Goal: Task Accomplishment & Management: Manage account settings

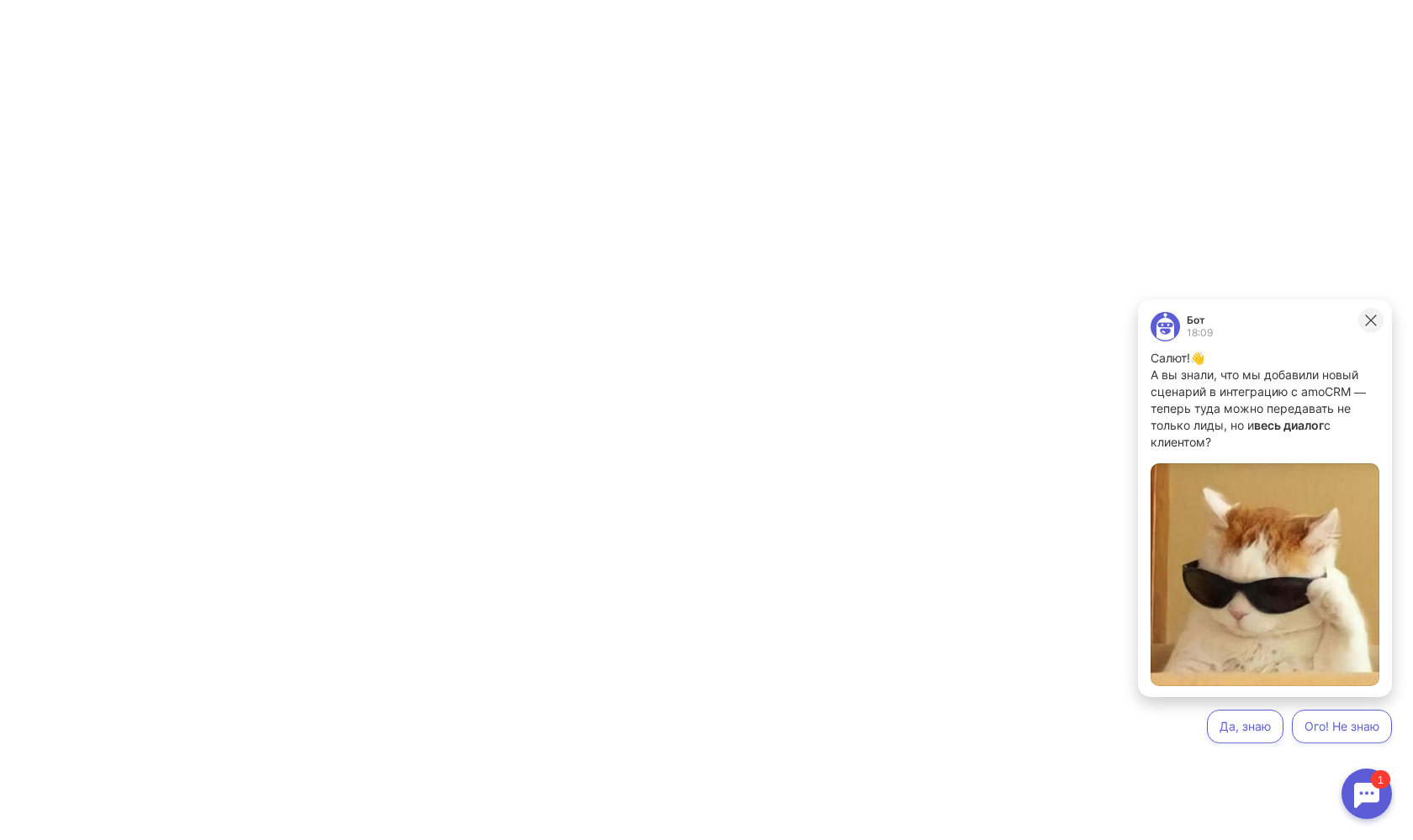
click at [1363, 317] on button at bounding box center [1371, 320] width 25 height 25
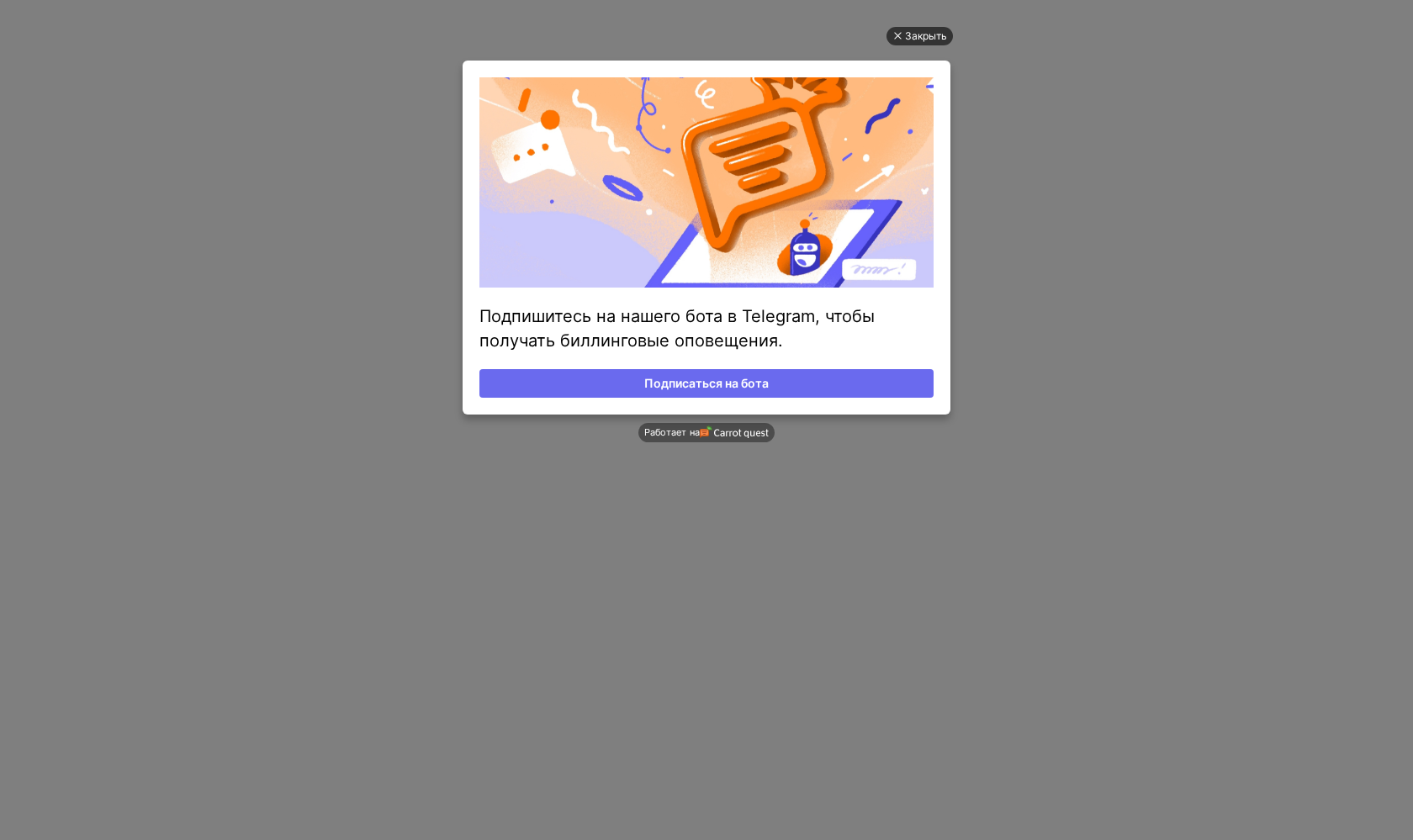
click at [930, 28] on div "Закрыть" at bounding box center [926, 37] width 42 height 19
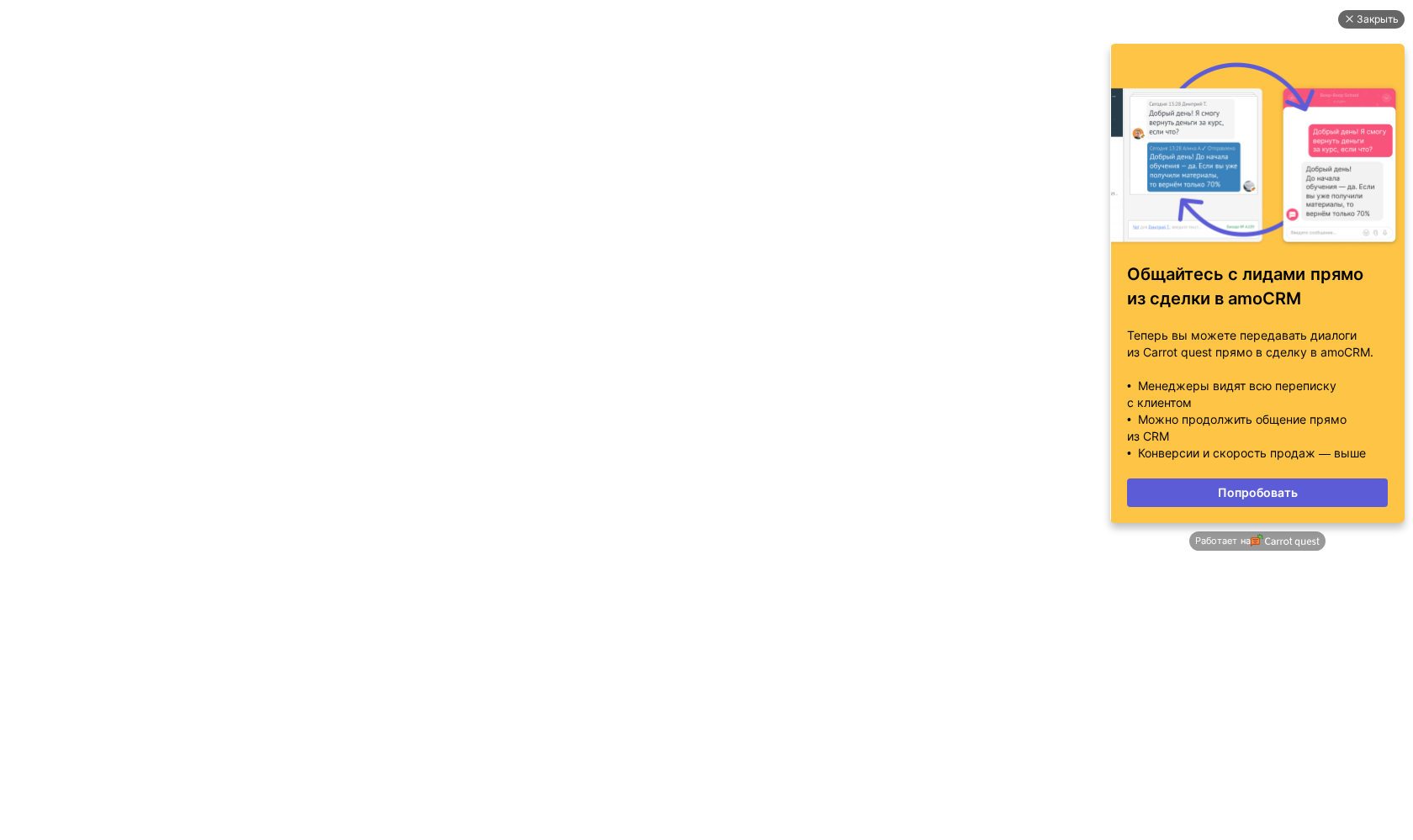
click at [1362, 25] on div "Закрыть" at bounding box center [1377, 20] width 42 height 19
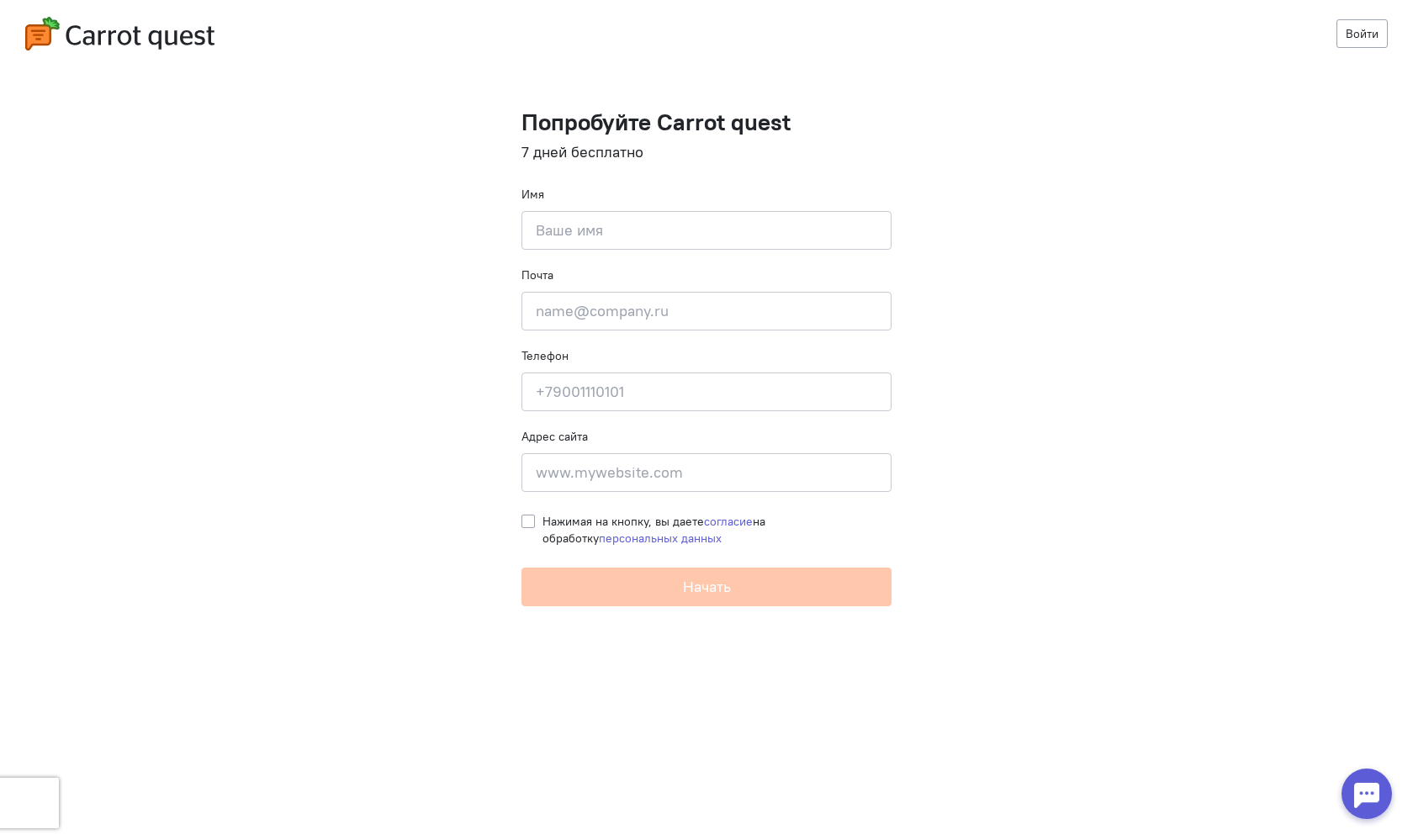
drag, startPoint x: 0, startPoint y: 0, endPoint x: 1134, endPoint y: 175, distance: 1147.4
click at [1134, 175] on cq-registration "Войти Попробуйте Carrot quest 7 дней бесплатно Имя Введите своё имя Почта Введи…" at bounding box center [706, 420] width 1413 height 840
click at [543, 522] on label "Нажимая на кнопку, вы даете согласие на обработку персональных данных" at bounding box center [717, 530] width 349 height 34
click at [532, 522] on input "Нажимая на кнопку, вы даете согласие на обработку персональных данных" at bounding box center [528, 521] width 13 height 15
checkbox input "true"
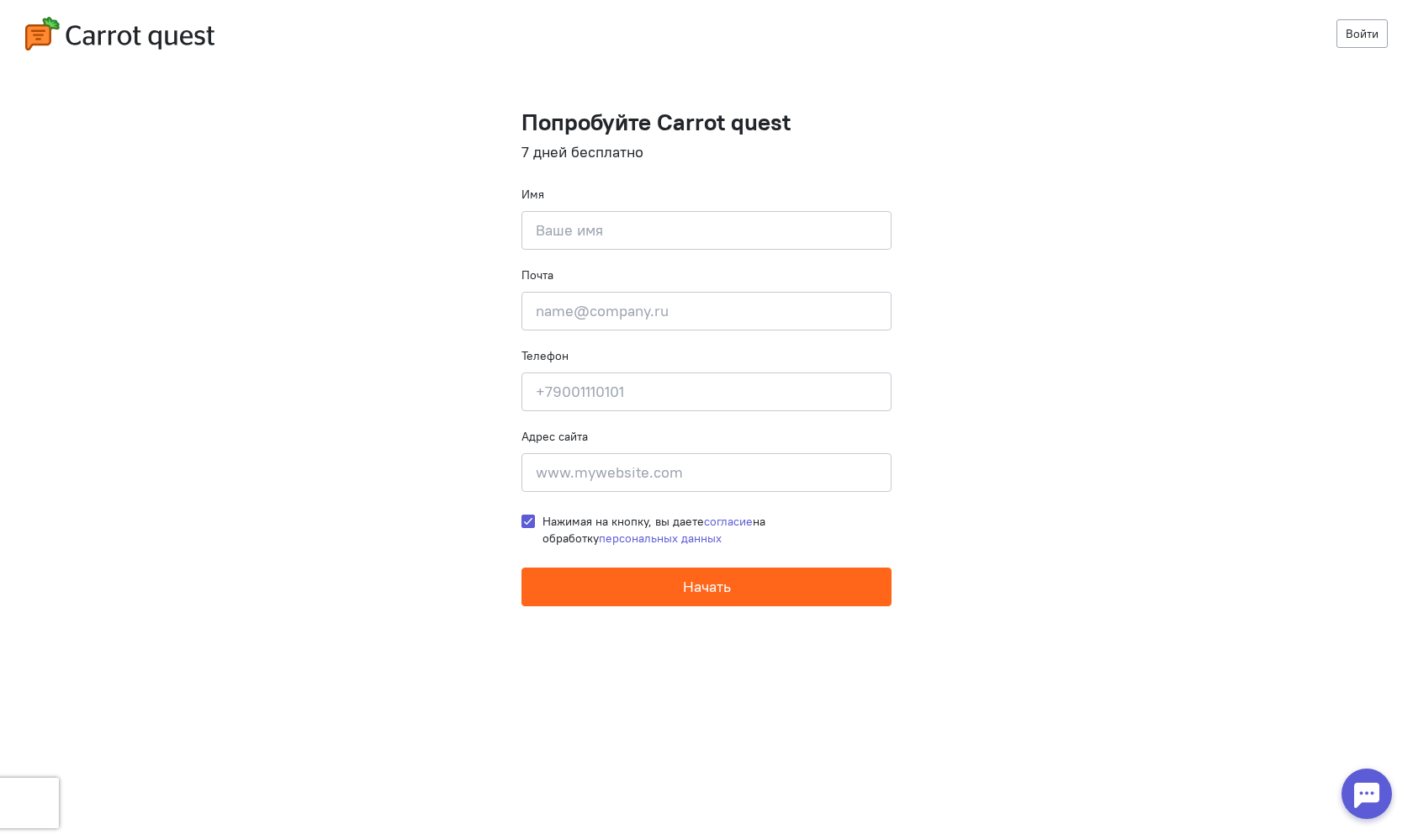
click at [599, 591] on button "Начать" at bounding box center [706, 586] width 370 height 39
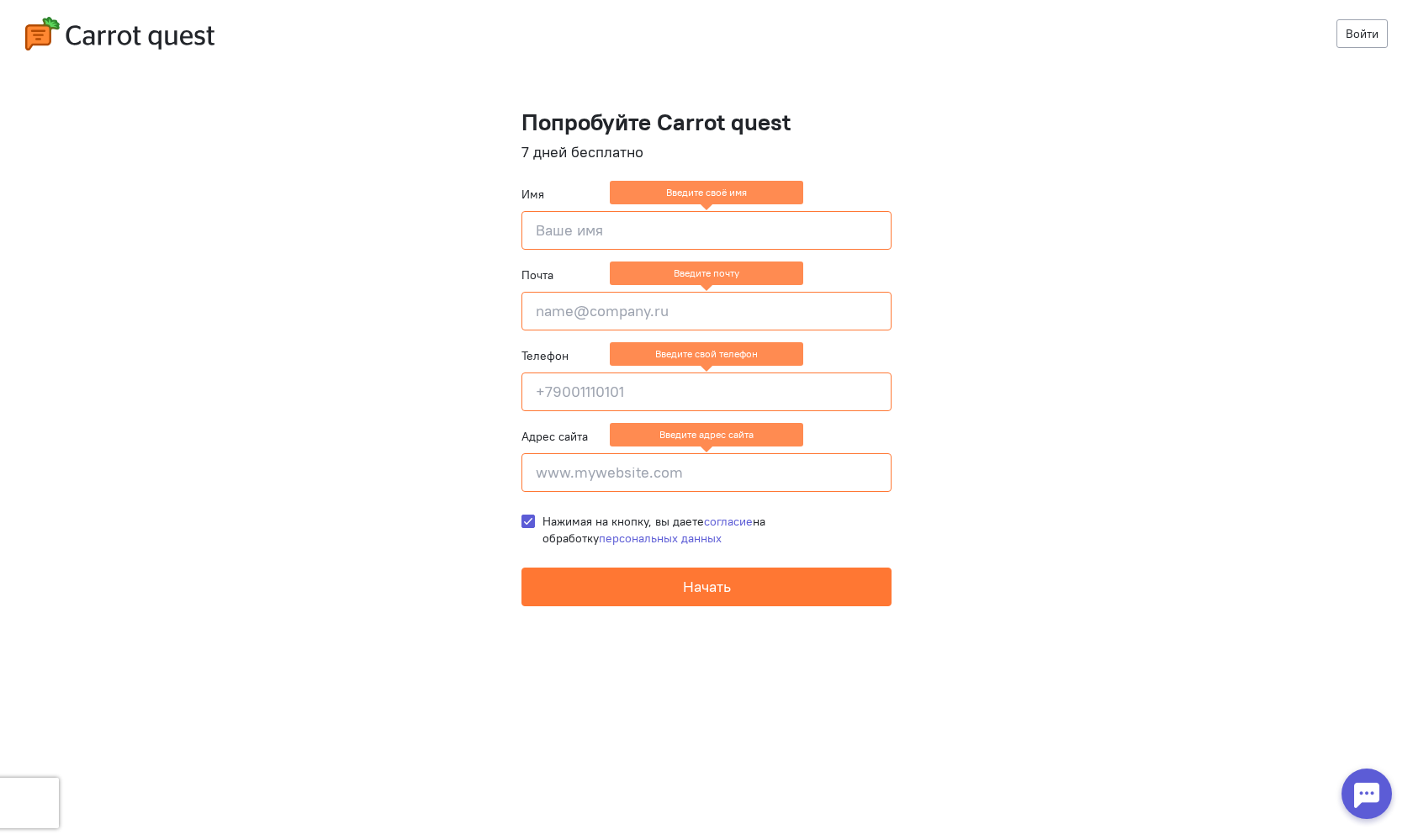
type input "М"
type input "Agent"
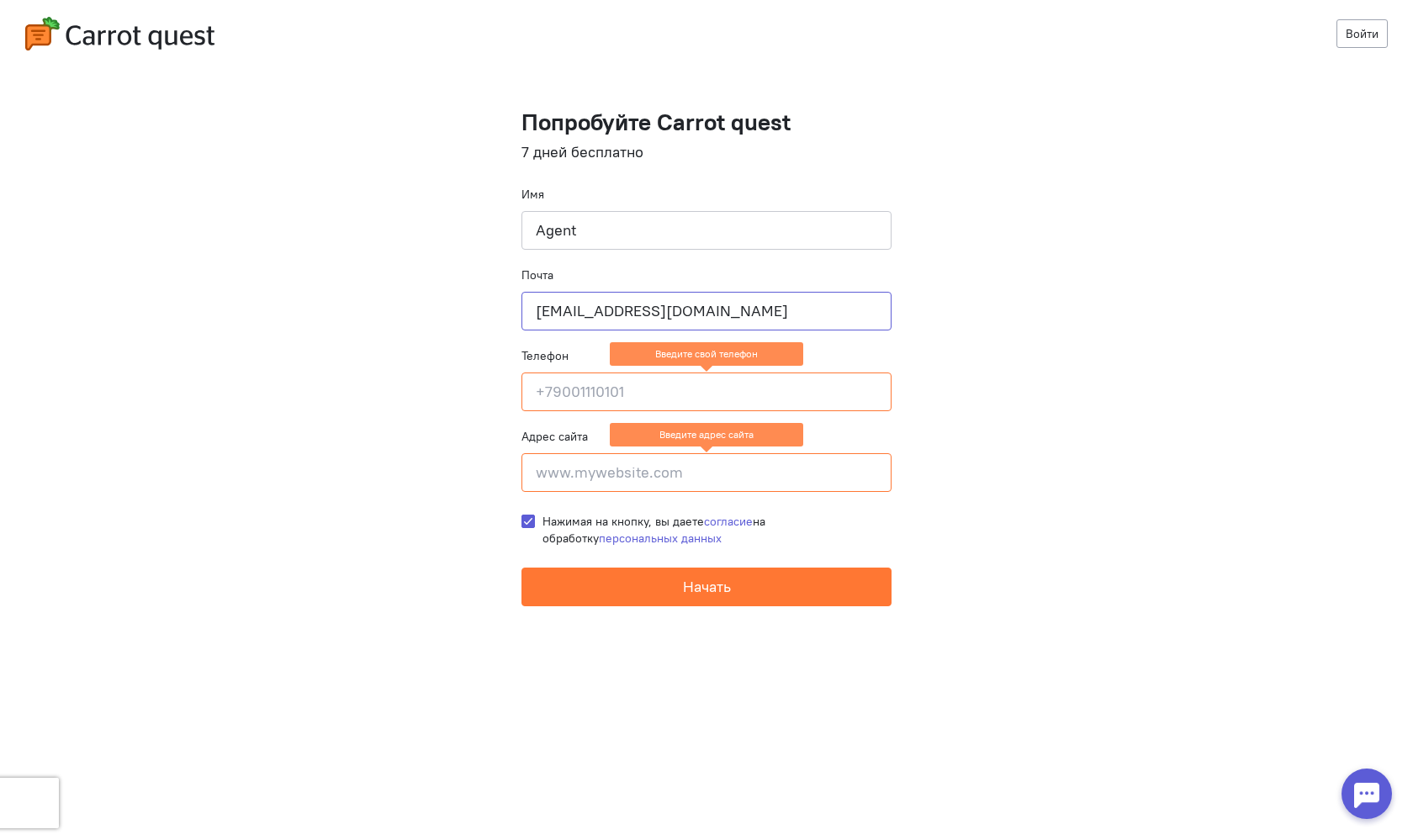
type input "id@slottaker.com"
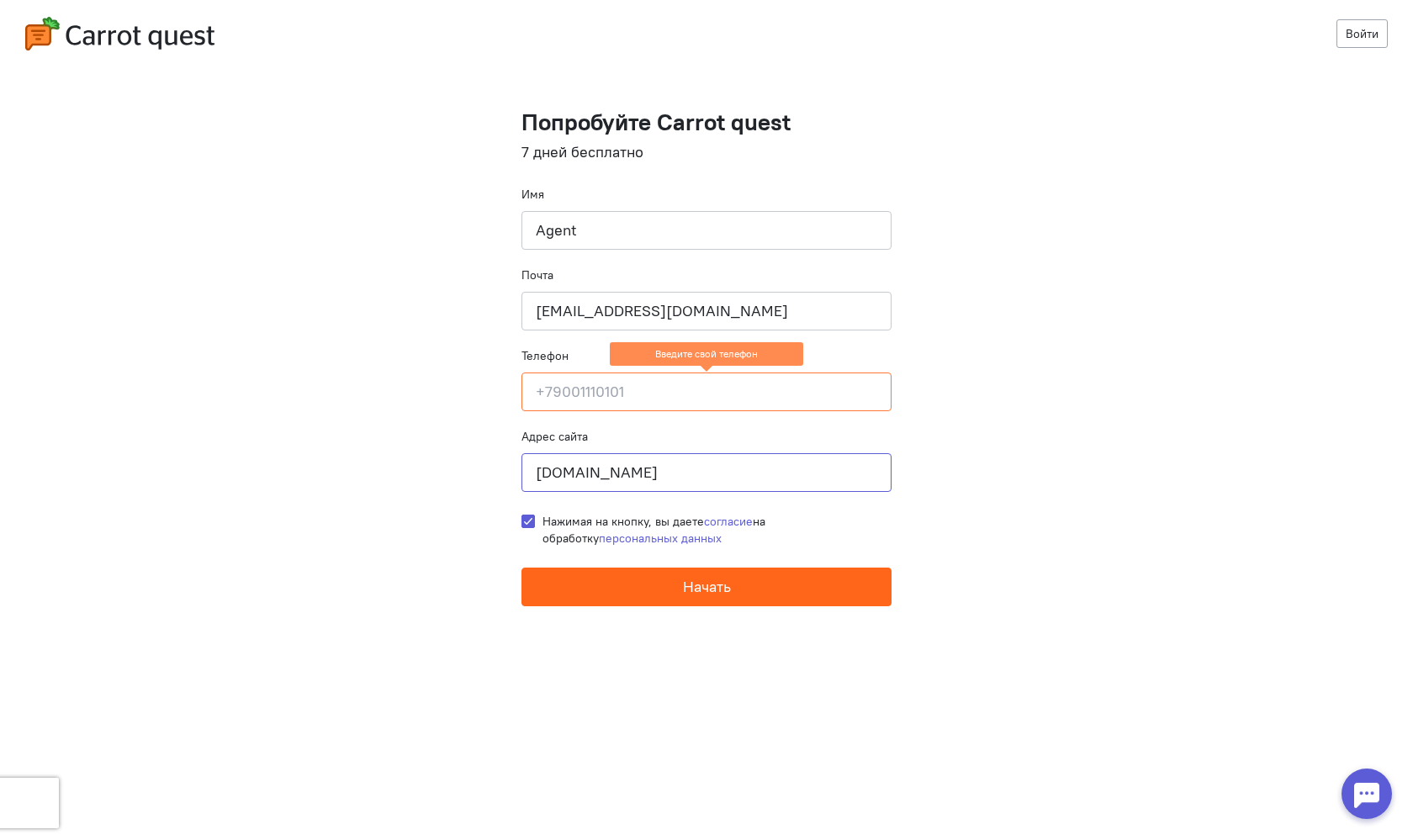
type input "slottaker.com"
click at [637, 578] on button "Начать" at bounding box center [706, 586] width 370 height 39
click at [622, 400] on input at bounding box center [706, 392] width 370 height 39
type input "+79258024816"
click at [687, 596] on button "Начать" at bounding box center [706, 586] width 370 height 39
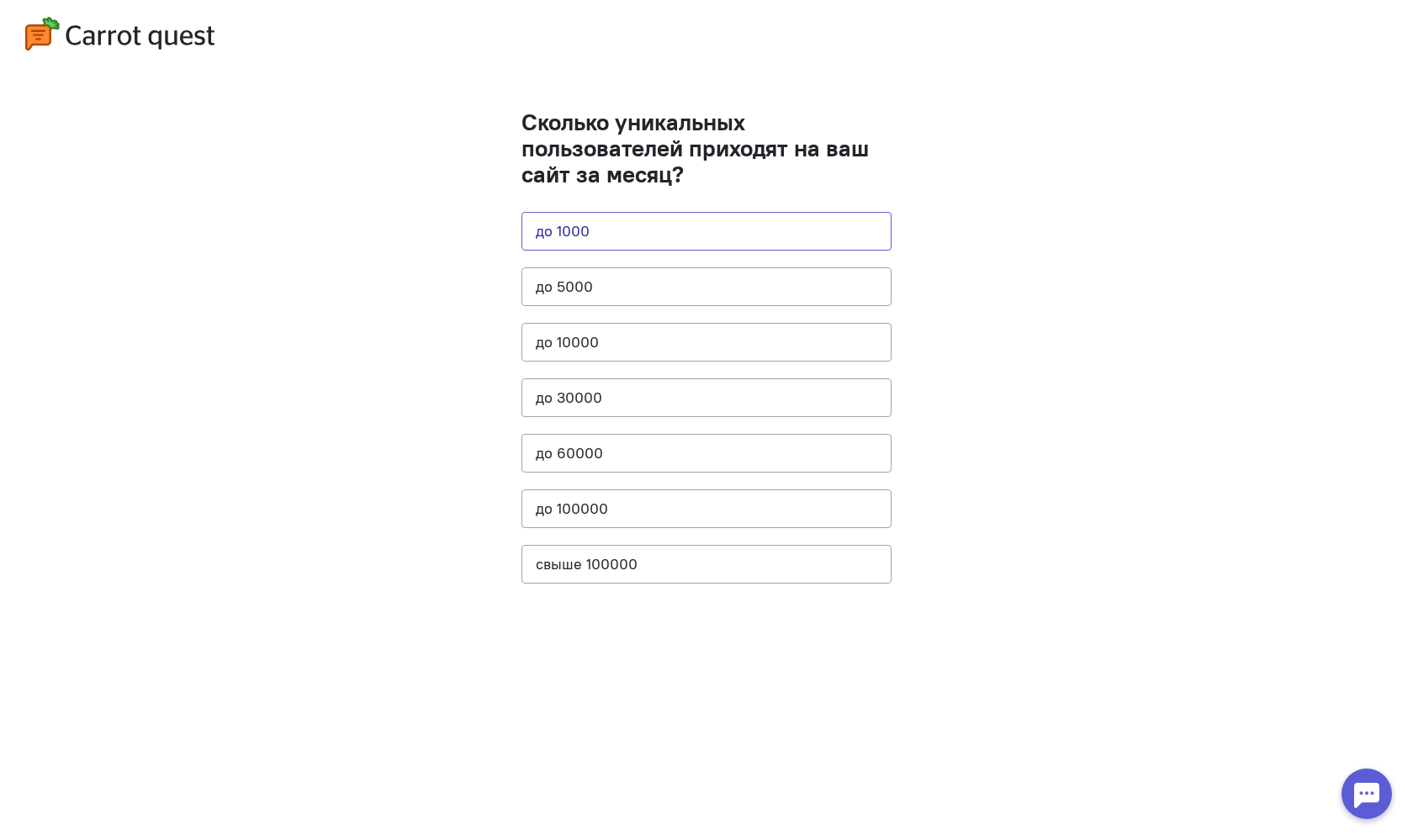
click at [592, 234] on button "до 1000" at bounding box center [706, 231] width 370 height 39
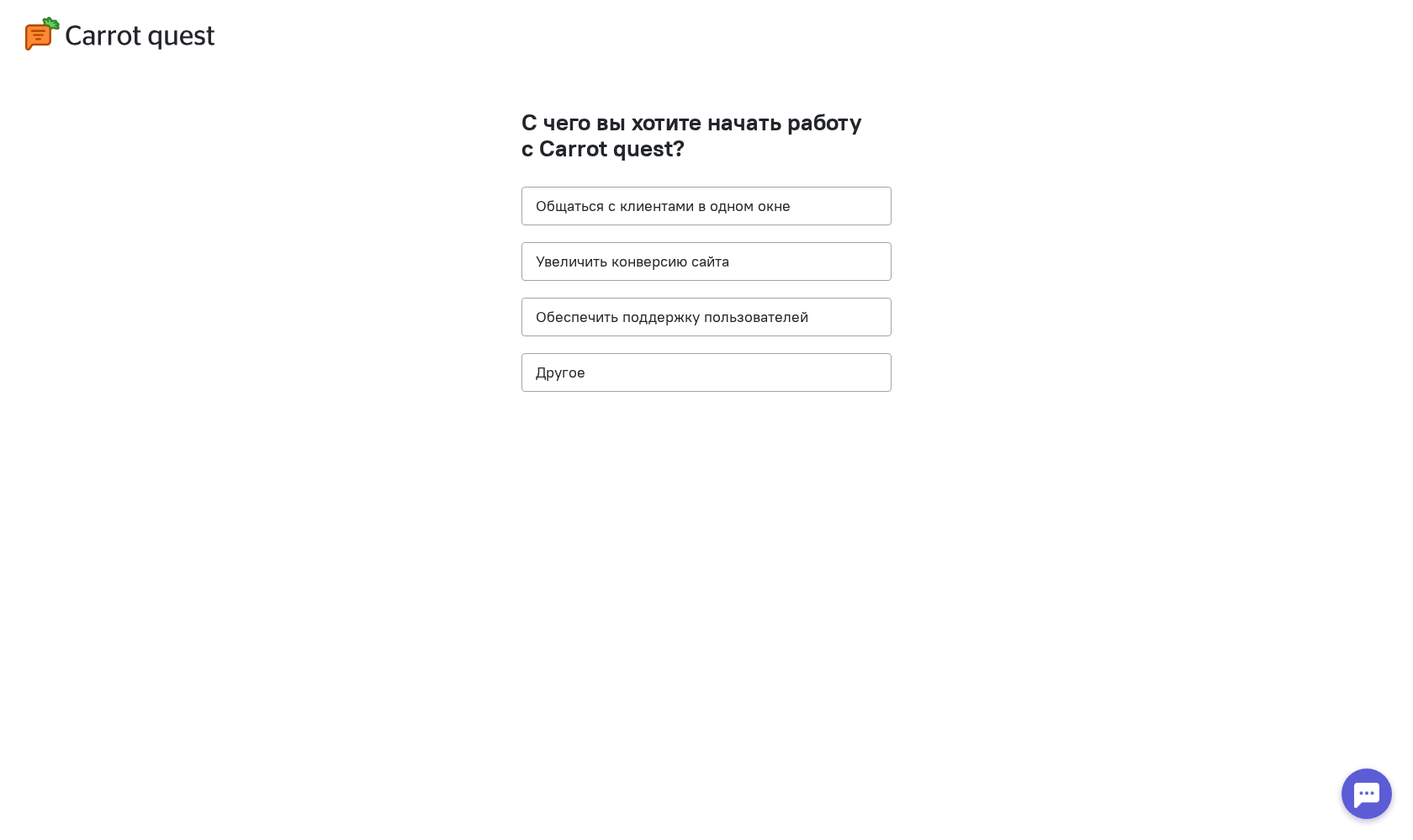
click at [597, 131] on h1 "С чего вы хотите начать работу с Carrot quest?" at bounding box center [706, 135] width 370 height 52
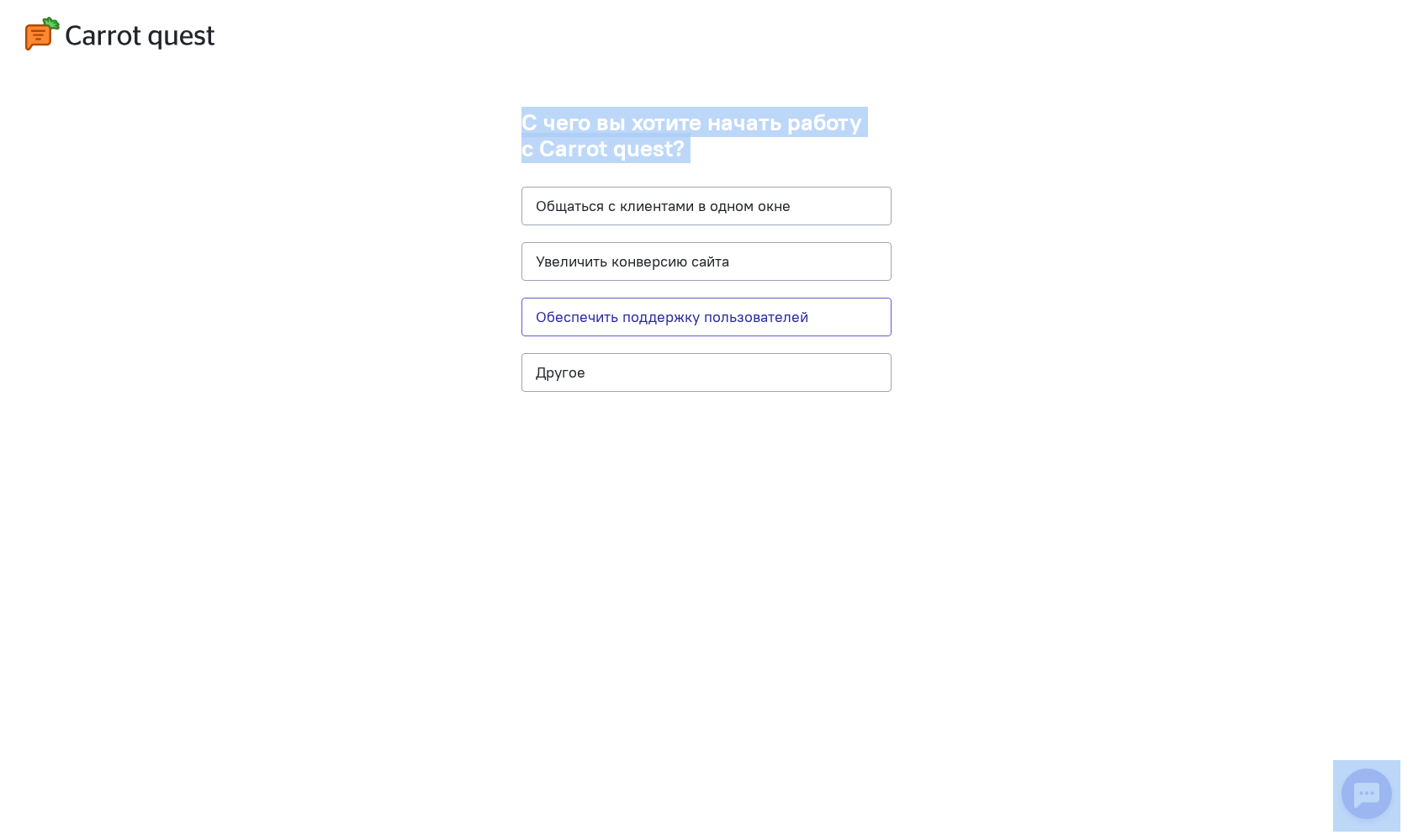
click at [575, 321] on button "Обеспечить поддержку пользователей" at bounding box center [706, 316] width 370 height 39
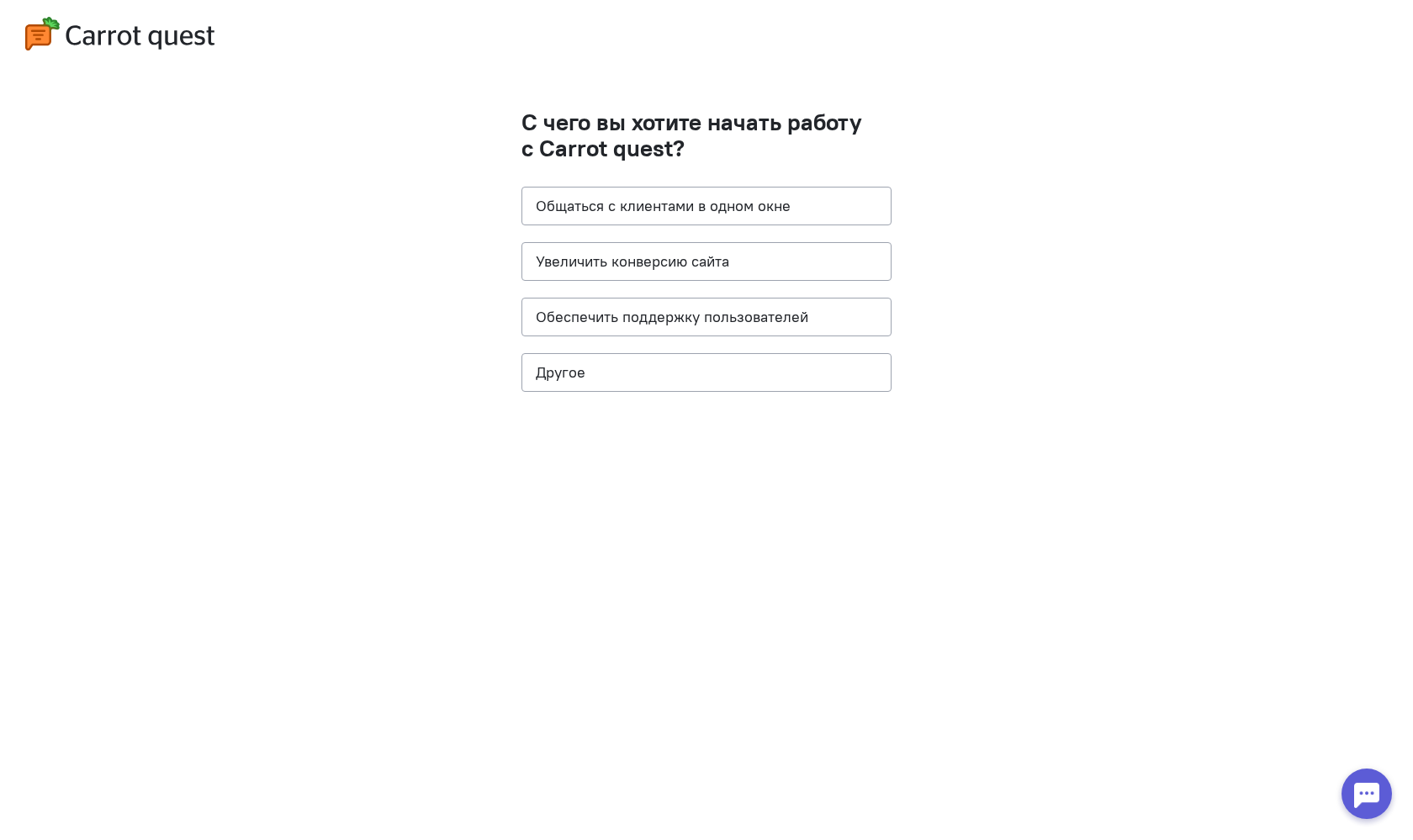
click at [661, 119] on h1 "С чего вы хотите начать работу с Carrot quest?" at bounding box center [706, 135] width 370 height 52
click at [646, 322] on button "Обеспечить поддержку пользователей" at bounding box center [706, 316] width 370 height 39
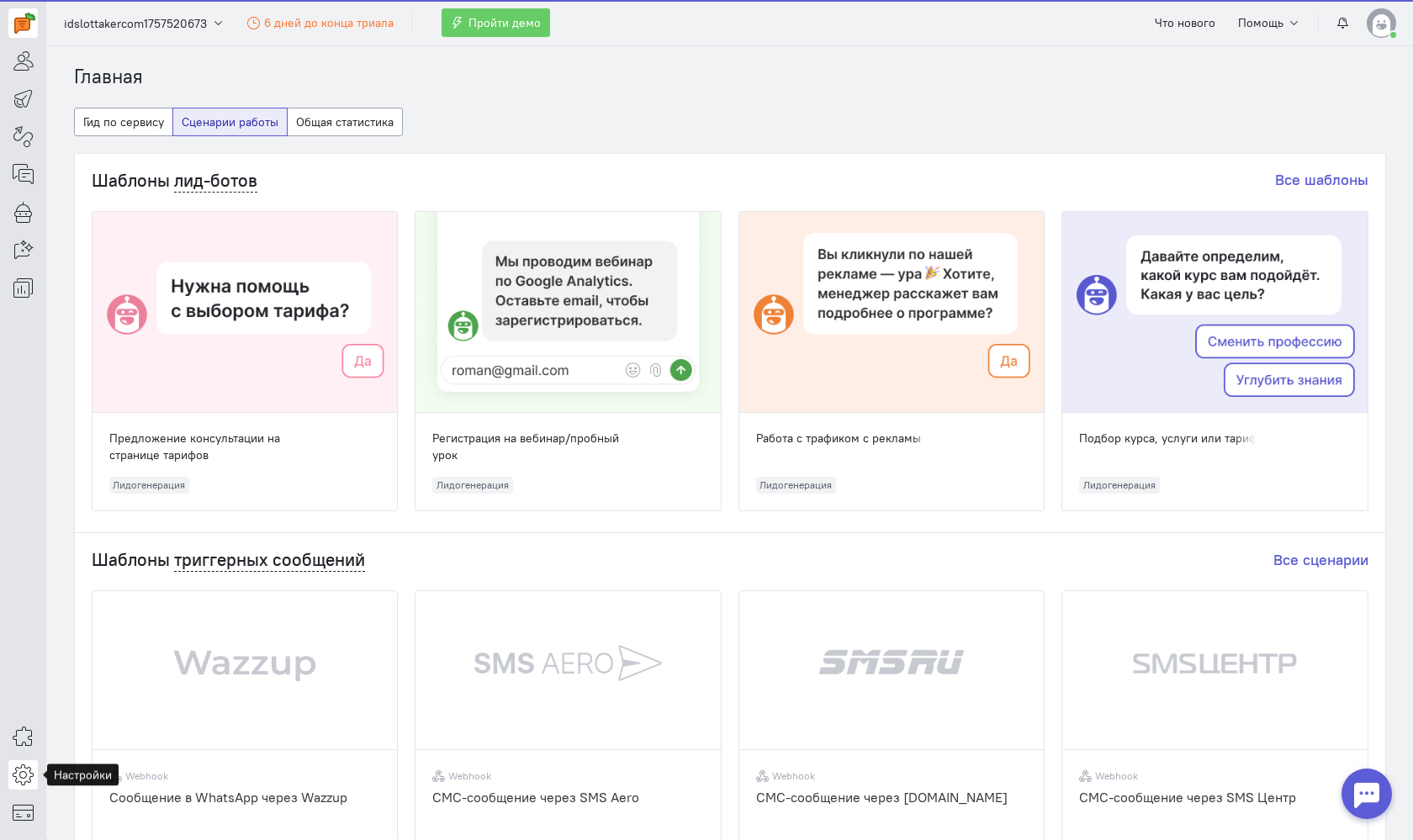
click at [20, 776] on icon at bounding box center [23, 774] width 21 height 20
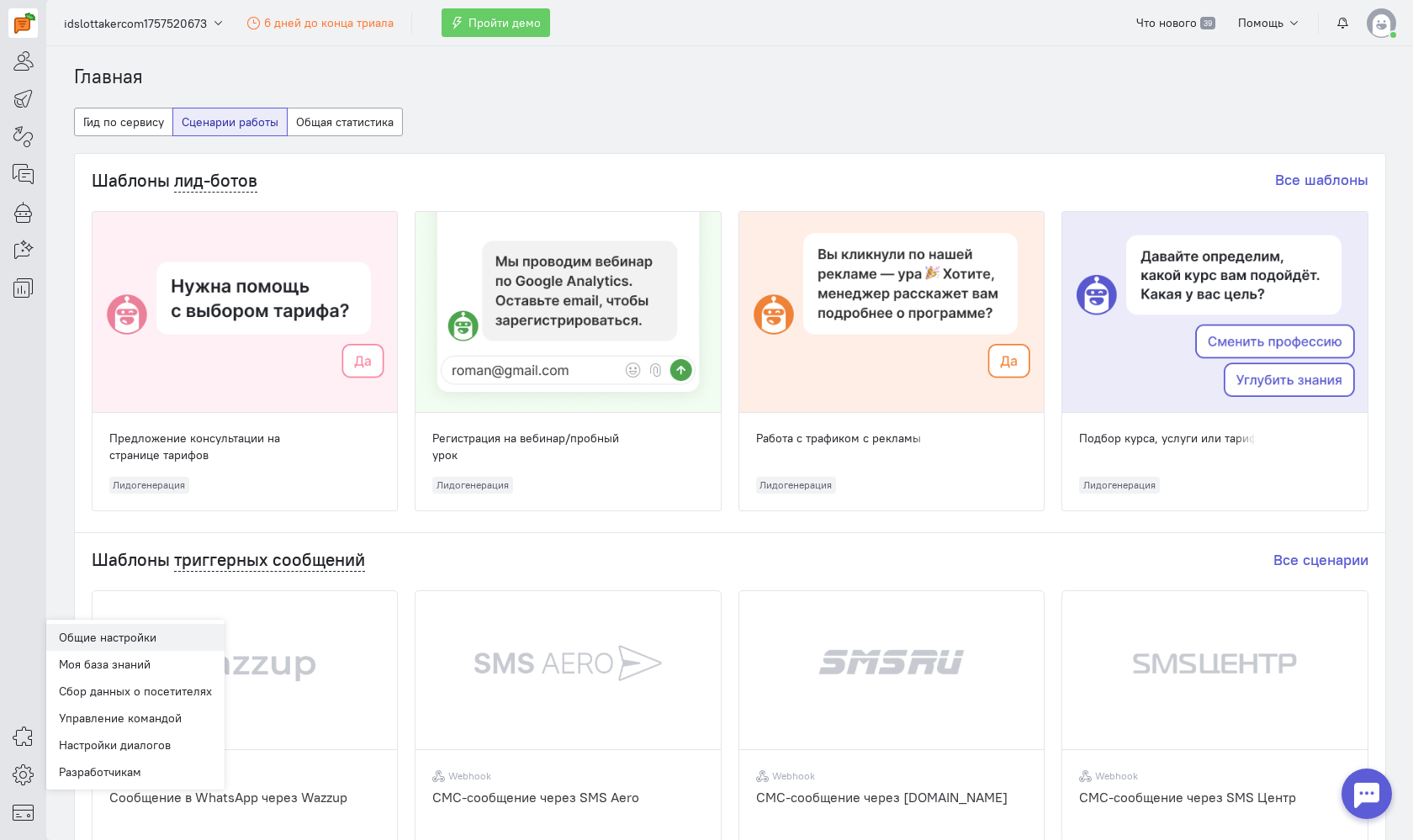
click at [114, 645] on link "Общие настройки" at bounding box center [135, 637] width 178 height 27
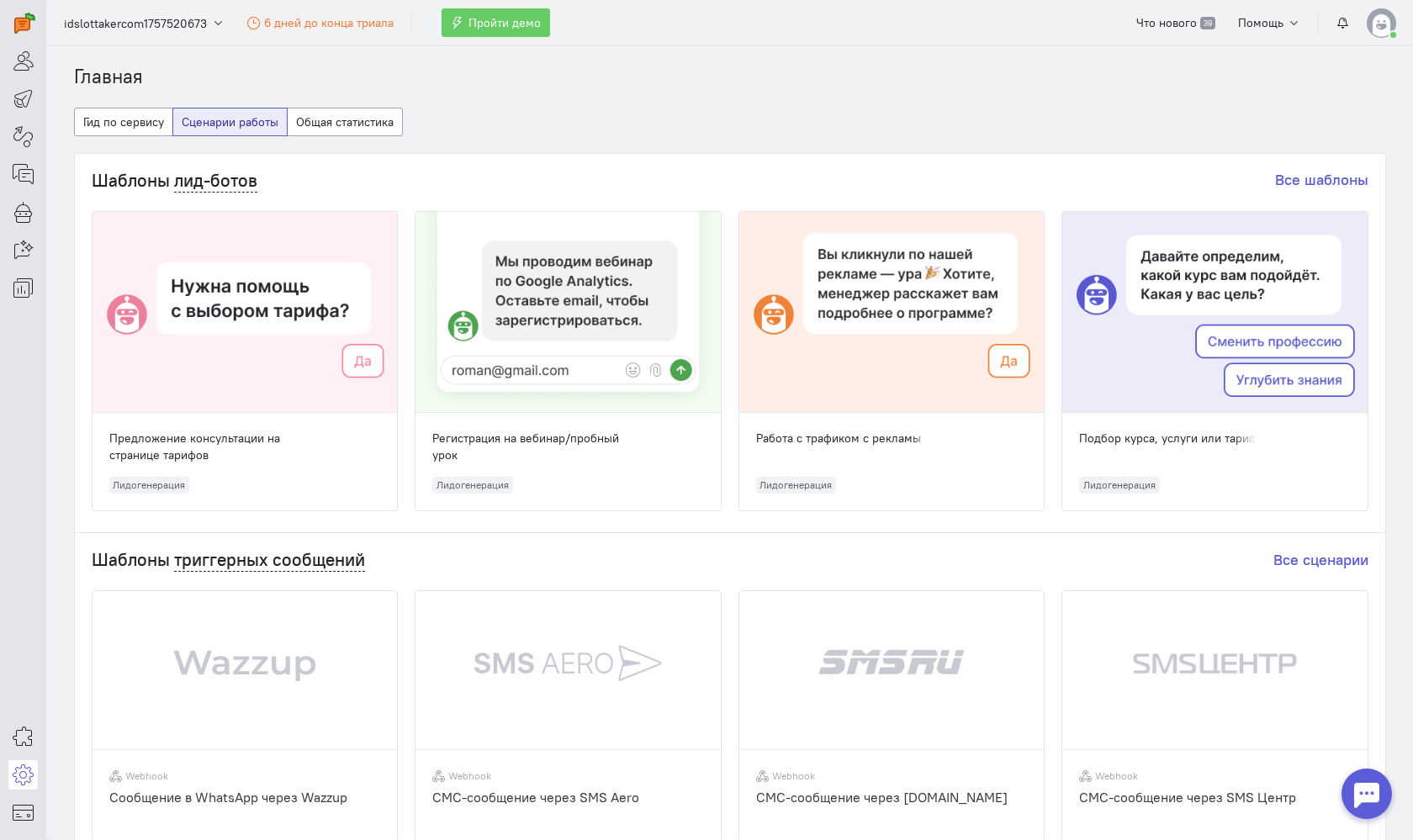
click at [1156, 0] on cq-header "idslottakercom1757520673 6 дней до конца триала Пройти демо Что нового 39 Помощь" at bounding box center [730, 23] width 1367 height 46
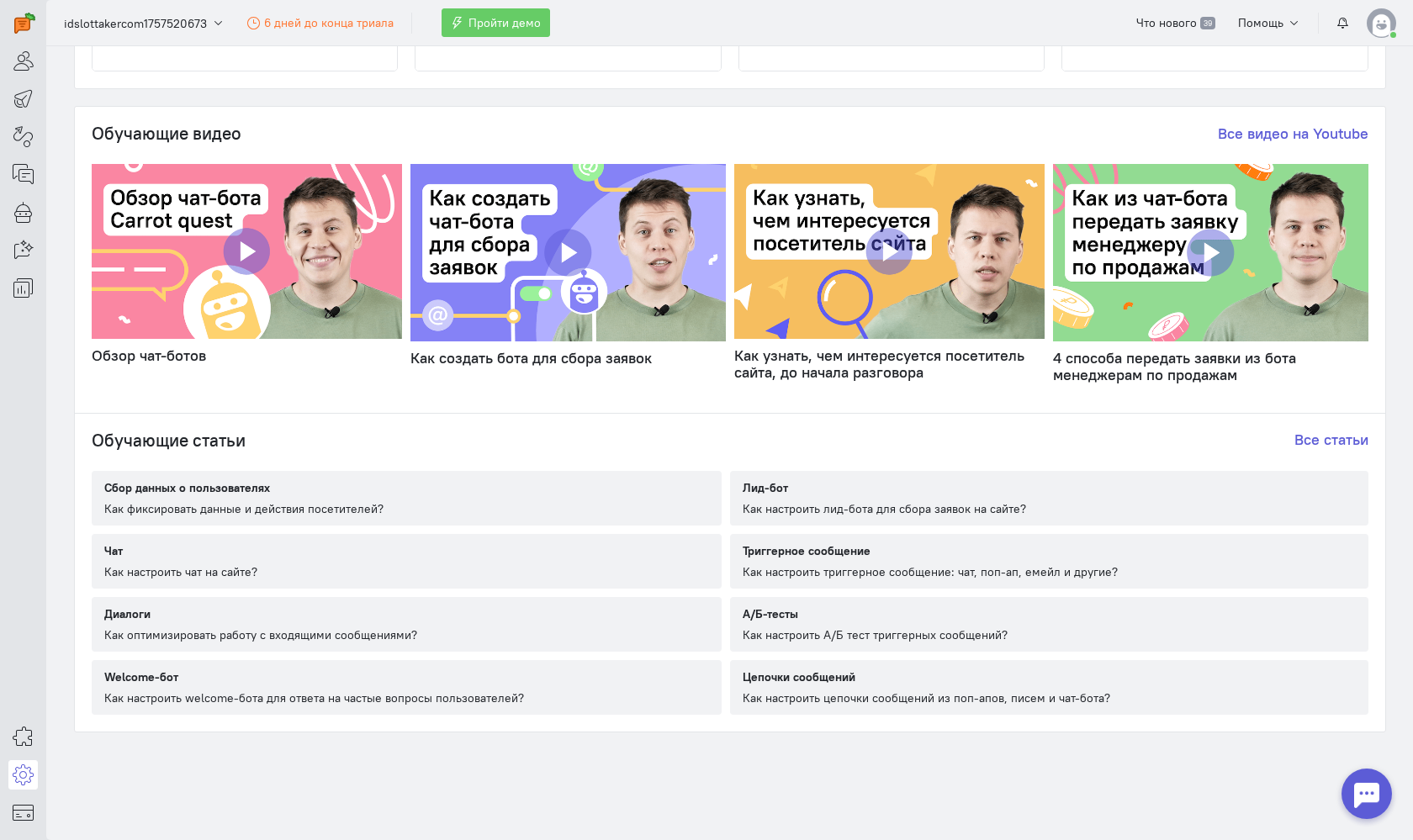
scroll to position [770, 0]
click at [25, 775] on icon at bounding box center [23, 774] width 21 height 20
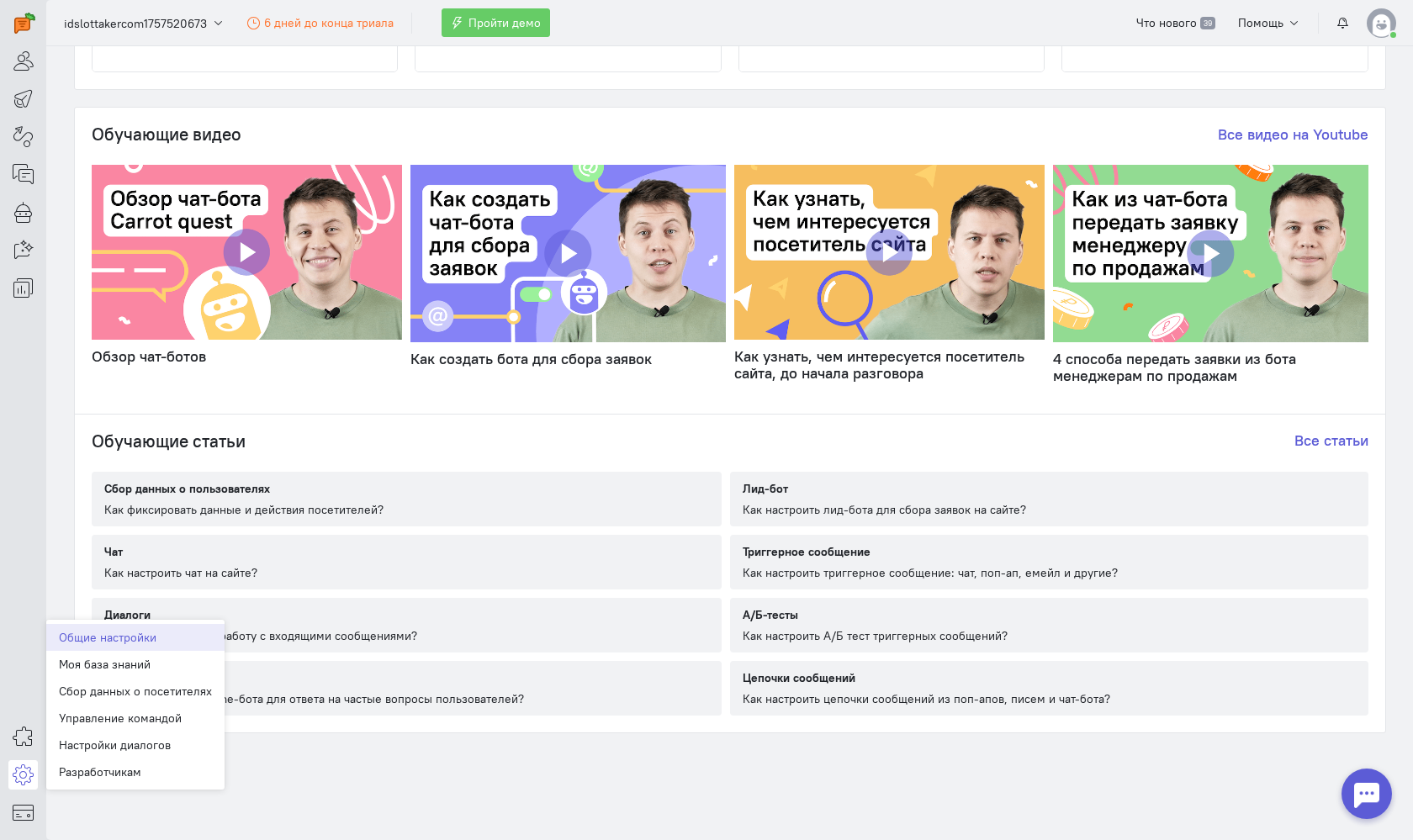
click at [110, 641] on link "Общие настройки" at bounding box center [135, 637] width 178 height 27
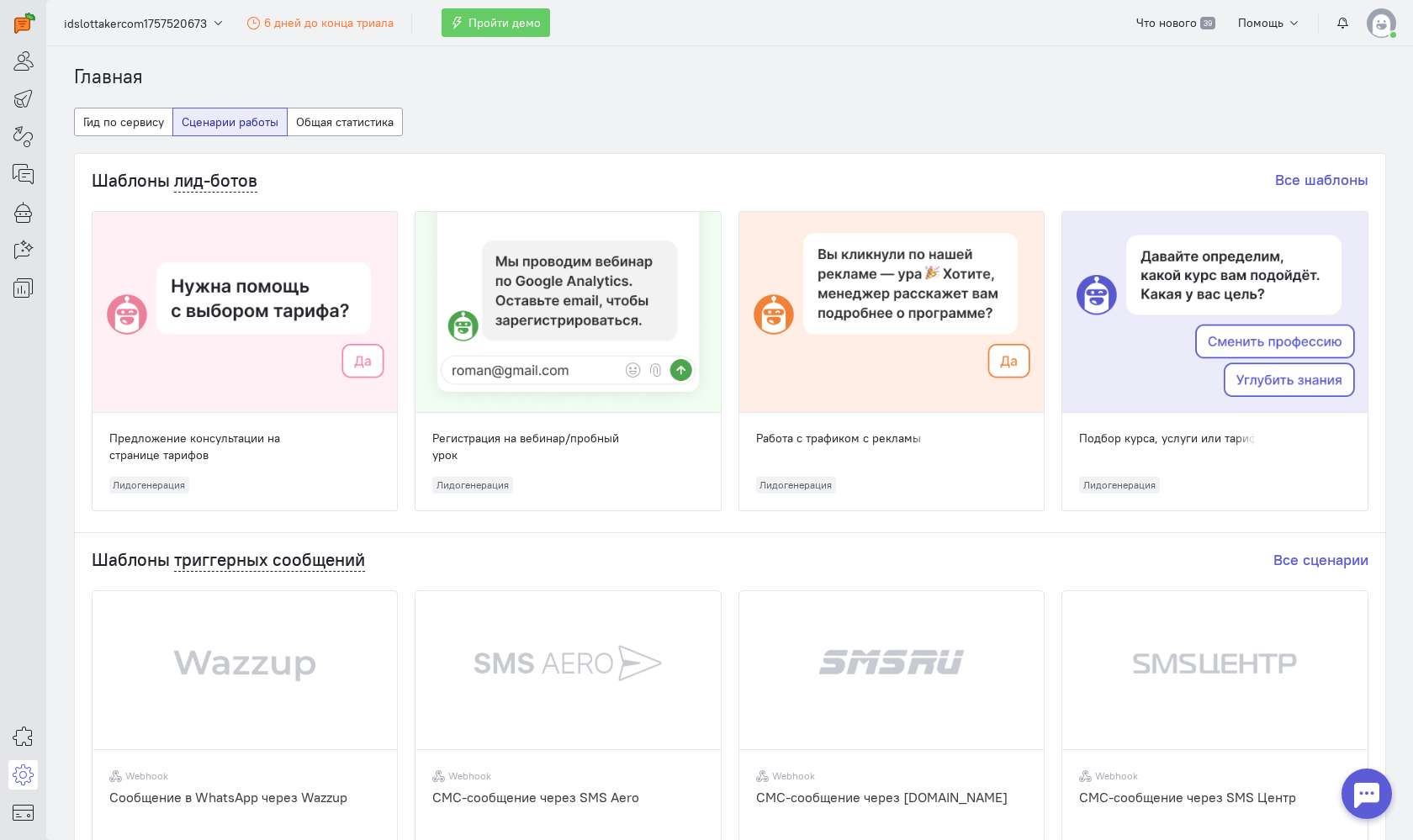
scroll to position [0, 0]
click at [23, 742] on icon at bounding box center [23, 736] width 21 height 20
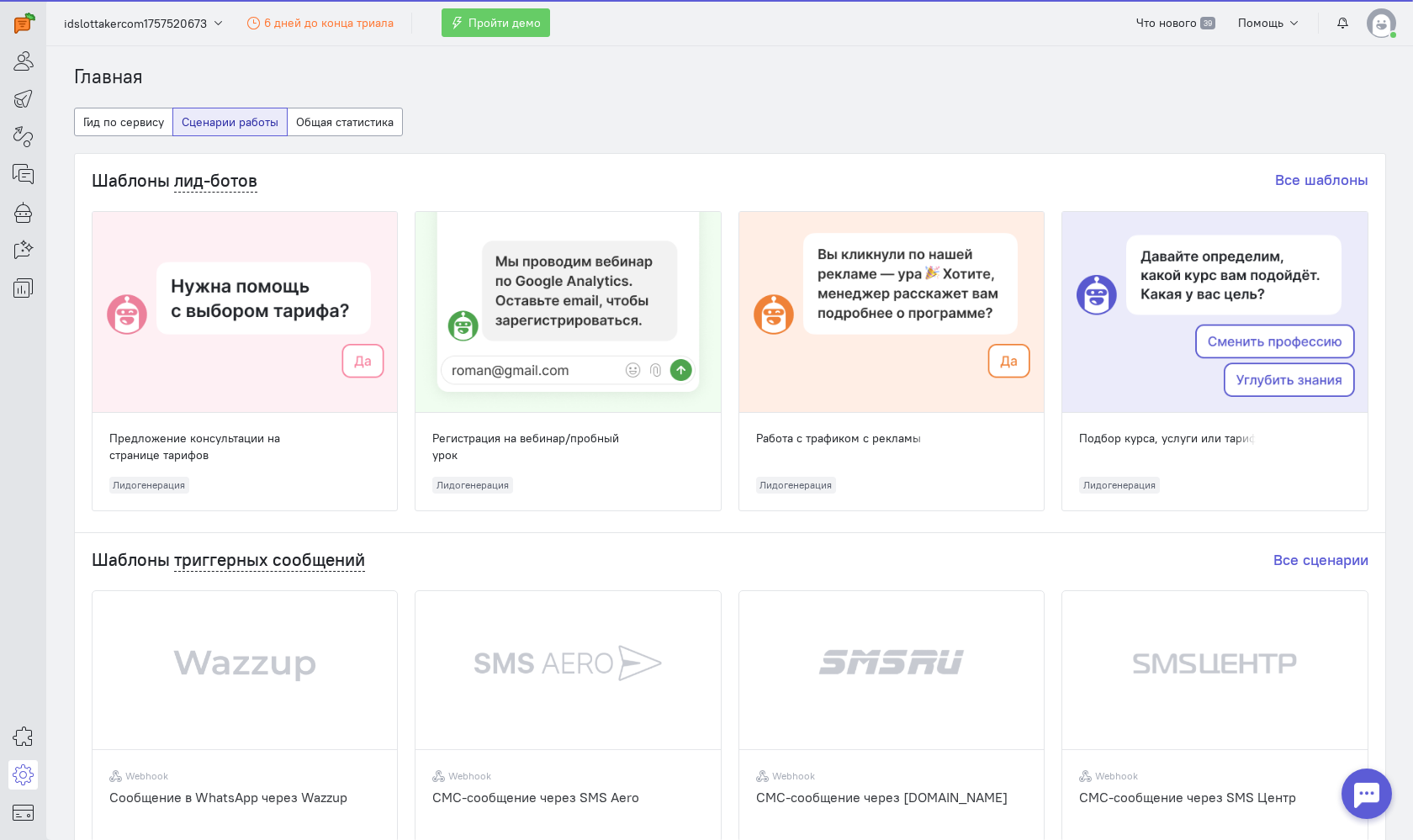
click at [24, 775] on icon at bounding box center [23, 774] width 21 height 20
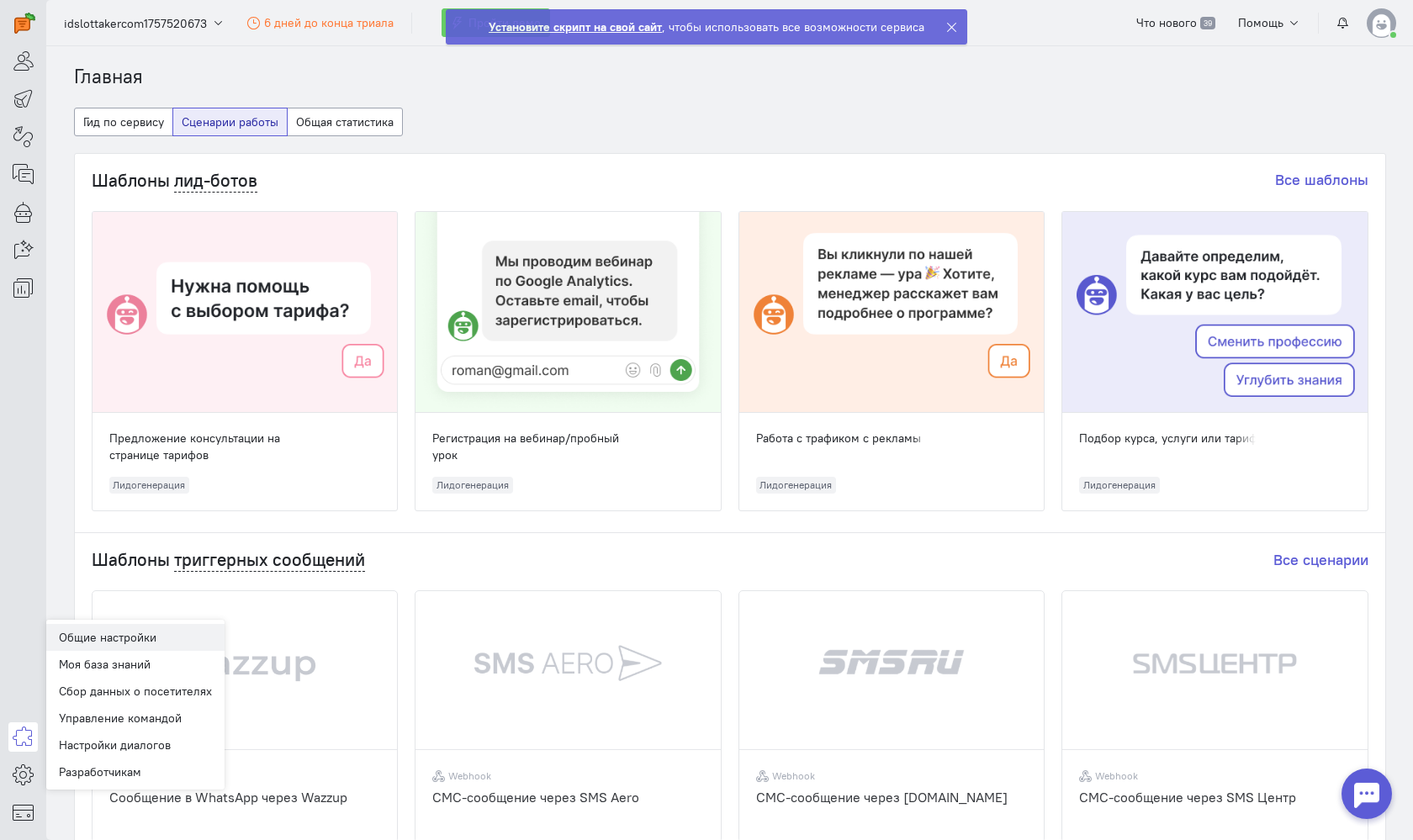
click at [99, 639] on link "Общие настройки" at bounding box center [135, 637] width 178 height 27
